Goal: Find specific page/section: Find specific page/section

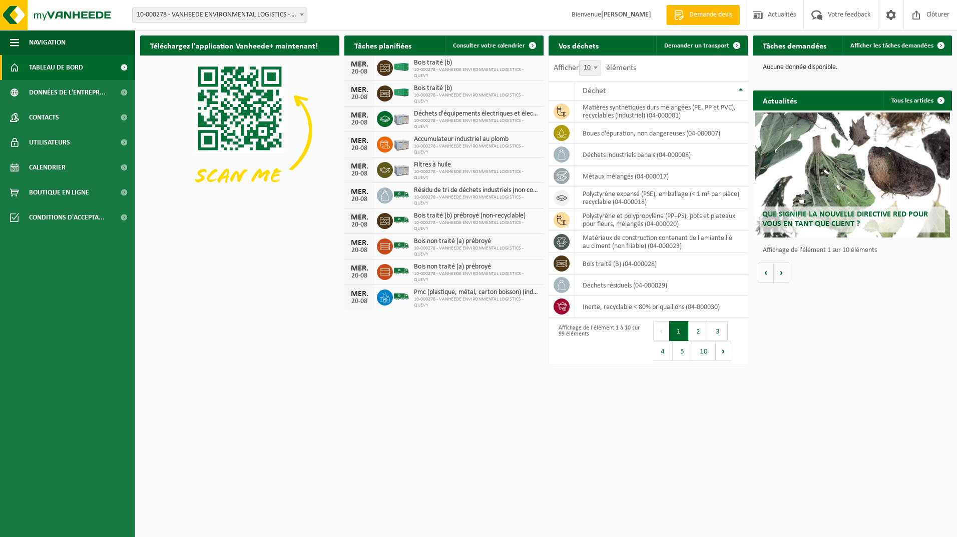
click at [303, 12] on span at bounding box center [302, 14] width 10 height 13
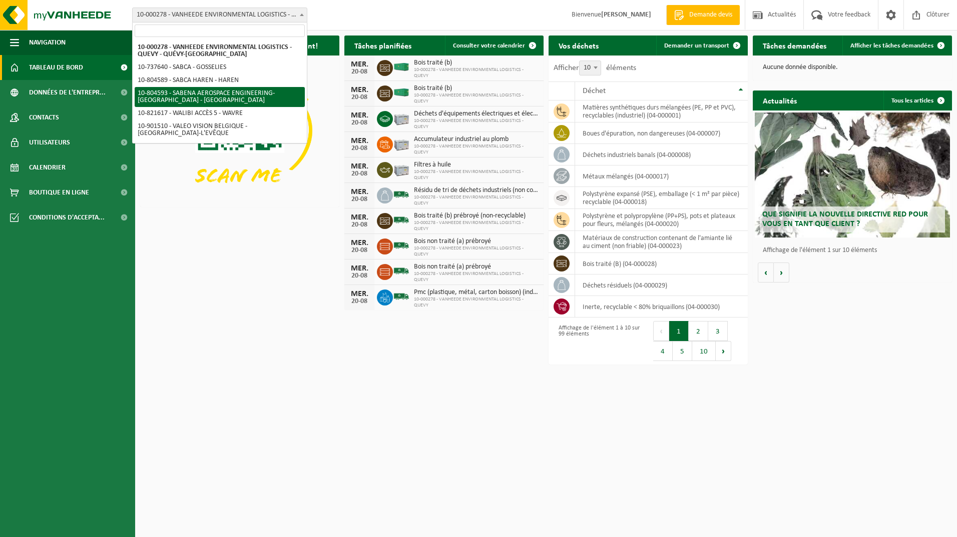
select select "34498"
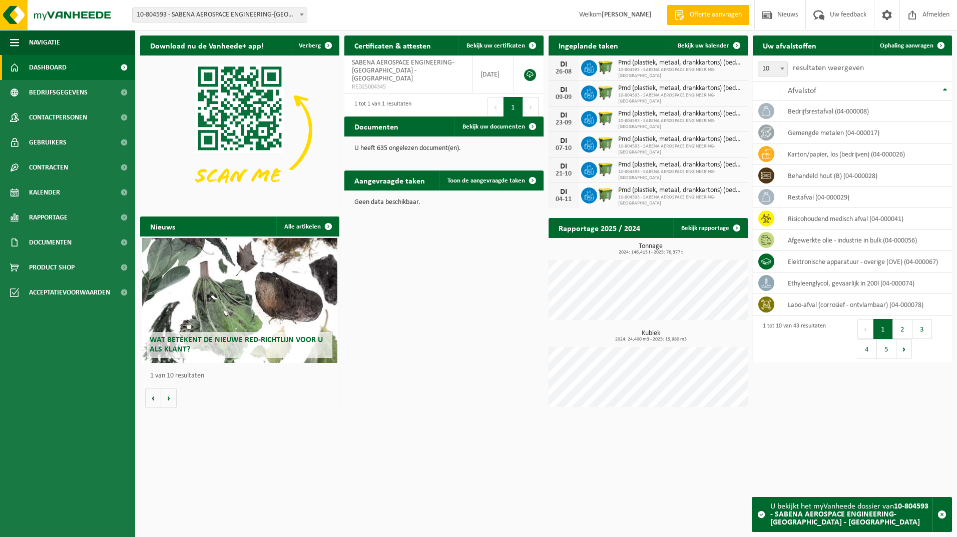
click at [303, 13] on span at bounding box center [302, 14] width 10 height 13
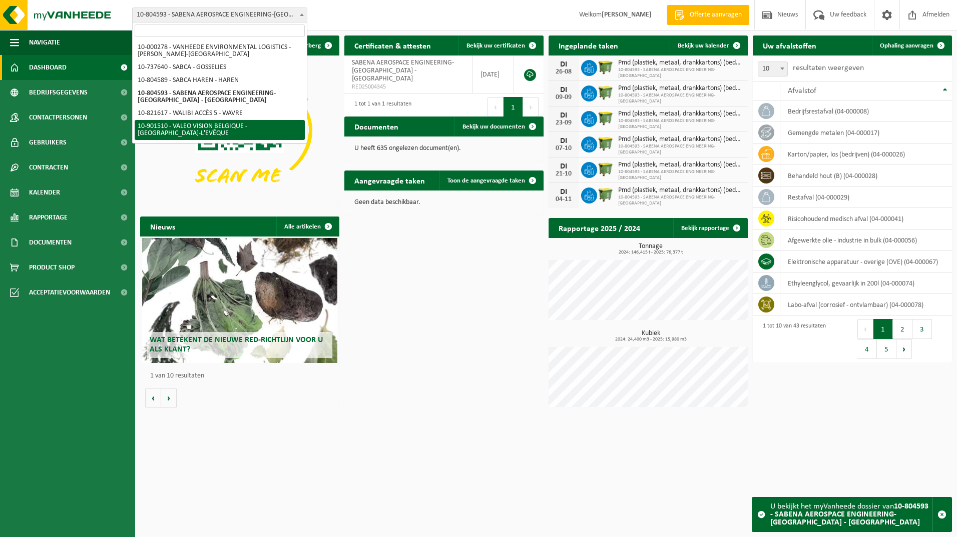
select select "134945"
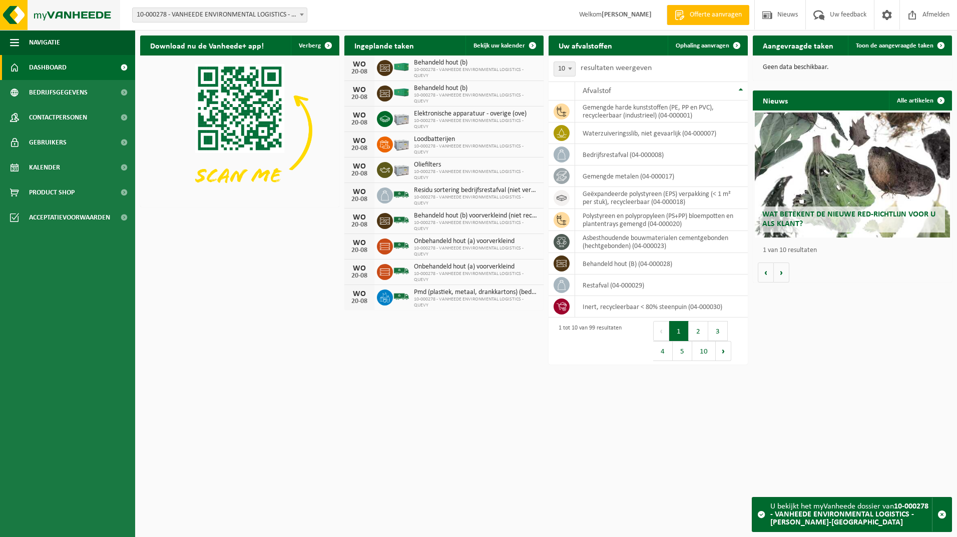
click at [20, 18] on img at bounding box center [60, 15] width 120 height 30
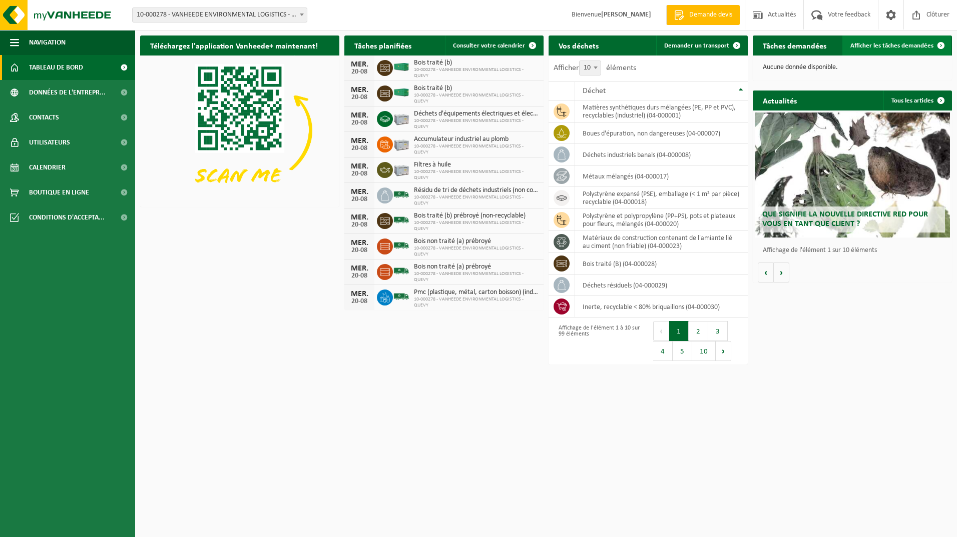
click at [886, 43] on span "Afficher les tâches demandées" at bounding box center [891, 46] width 83 height 7
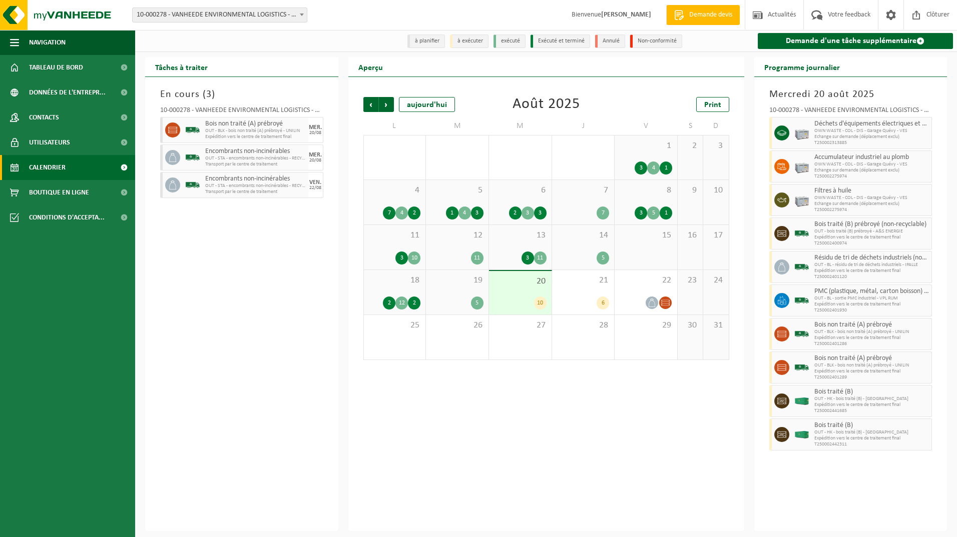
click at [524, 288] on div "20 10" at bounding box center [520, 293] width 63 height 44
click at [763, 213] on div "[DATE] 10-000278 - VANHEEDE ENVIRONMENTAL LOGISTICS - QUEVY - QUÉVY-LE-GRAND Dé…" at bounding box center [850, 304] width 193 height 454
click at [343, 253] on div "Aperçu Précédent Suivant [DATE] [DATE] Print L M M J V S D 28 2 8 29 1 4 30 3 5…" at bounding box center [546, 294] width 406 height 474
click at [54, 65] on span "Tableau de bord" at bounding box center [56, 67] width 54 height 25
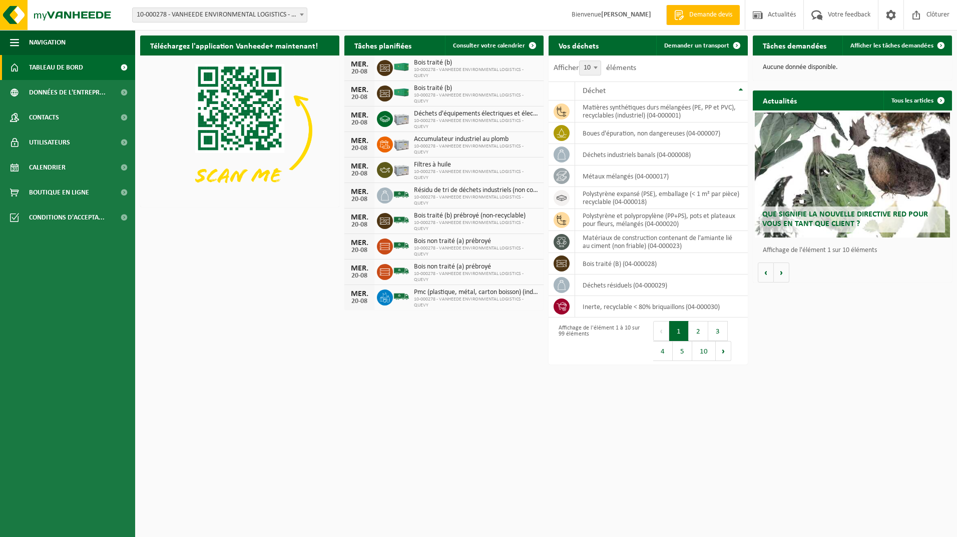
click at [362, 386] on html "Site: 10-000278 - VANHEEDE ENVIRONMENTAL LOGISTICS - QUEVY - [GEOGRAPHIC_DATA]-…" at bounding box center [478, 268] width 957 height 537
click at [40, 166] on span "Calendrier" at bounding box center [47, 167] width 37 height 25
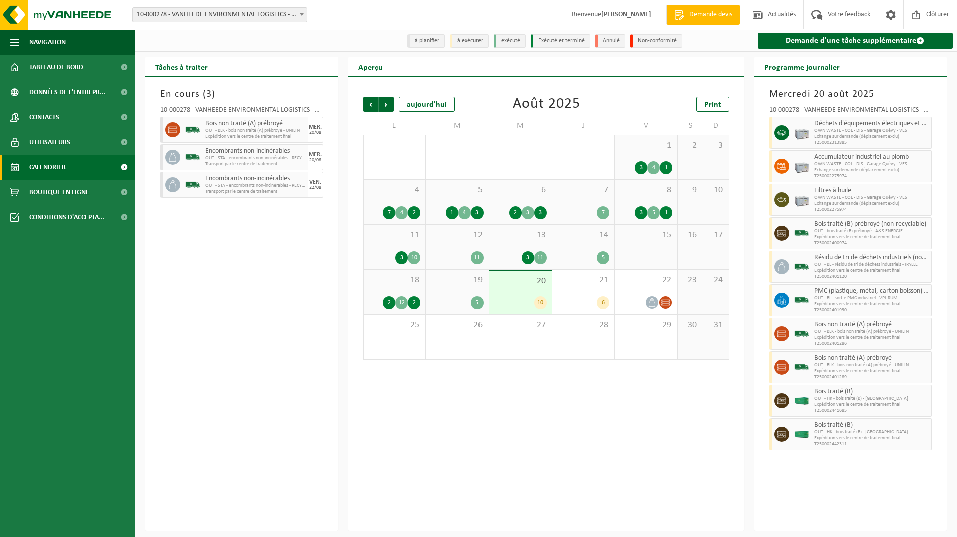
click at [302, 15] on b at bounding box center [302, 15] width 4 height 3
click at [382, 8] on div "Site: 10-000278 - VANHEEDE ENVIRONMENTAL LOGISTICS - QUEVY - QUÉVY-LE-GRAND 10-…" at bounding box center [478, 15] width 957 height 31
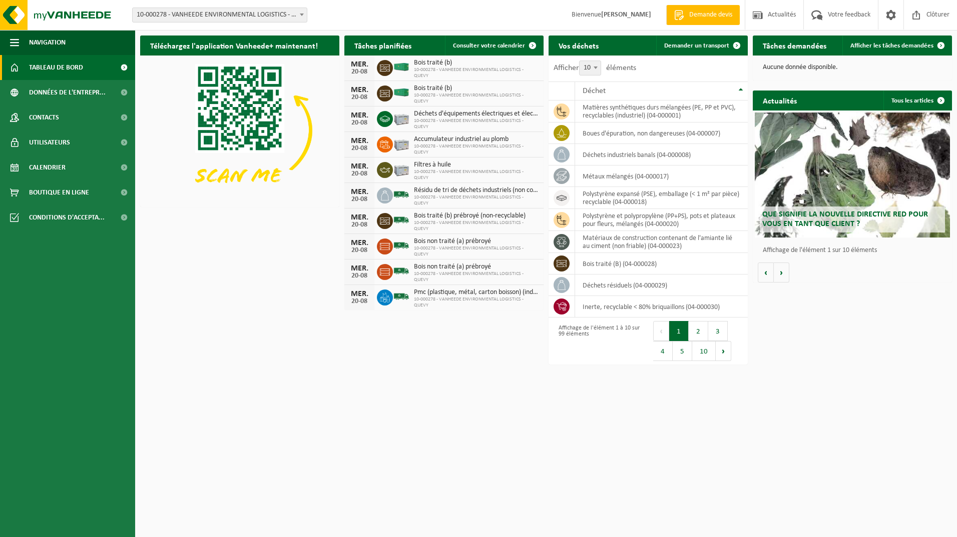
click at [287, 349] on html "Site: 10-000278 - VANHEEDE ENVIRONMENTAL LOGISTICS - QUEVY - [GEOGRAPHIC_DATA]-…" at bounding box center [478, 268] width 957 height 537
click at [295, 351] on html "Site: 10-000278 - VANHEEDE ENVIRONMENTAL LOGISTICS - QUEVY - [GEOGRAPHIC_DATA]-…" at bounding box center [478, 268] width 957 height 537
click at [305, 349] on html "Site: 10-000278 - VANHEEDE ENVIRONMENTAL LOGISTICS - QUEVY - [GEOGRAPHIC_DATA]-…" at bounding box center [478, 268] width 957 height 537
click at [317, 368] on html "Site: 10-000278 - VANHEEDE ENVIRONMENTAL LOGISTICS - QUEVY - [GEOGRAPHIC_DATA]-…" at bounding box center [478, 268] width 957 height 537
click at [43, 143] on span "Utilisateurs" at bounding box center [49, 142] width 41 height 25
